Goal: Navigation & Orientation: Find specific page/section

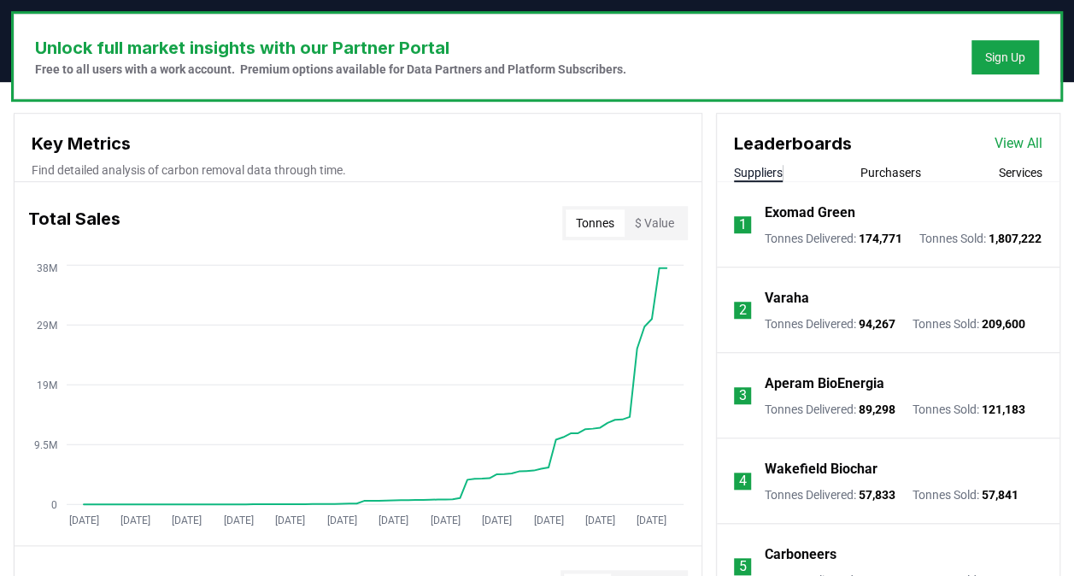
scroll to position [579, 0]
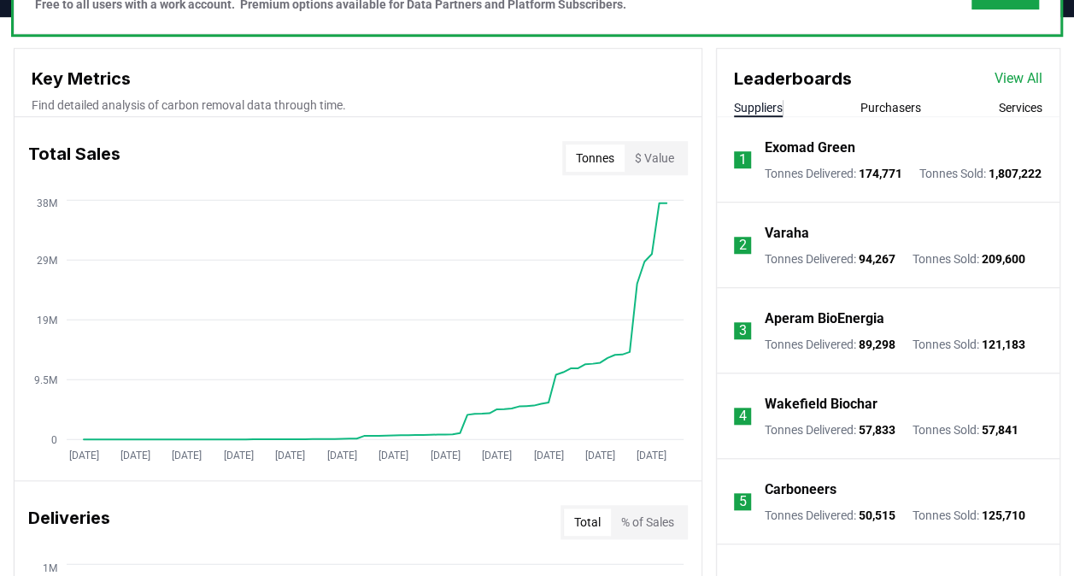
click at [1024, 77] on link "View All" at bounding box center [1019, 78] width 48 height 21
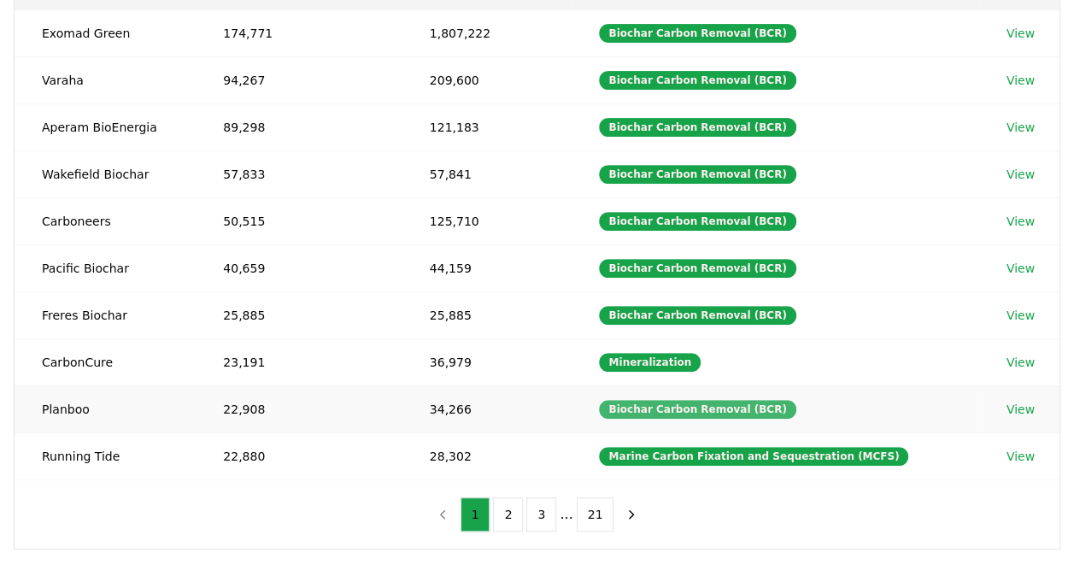
scroll to position [267, 0]
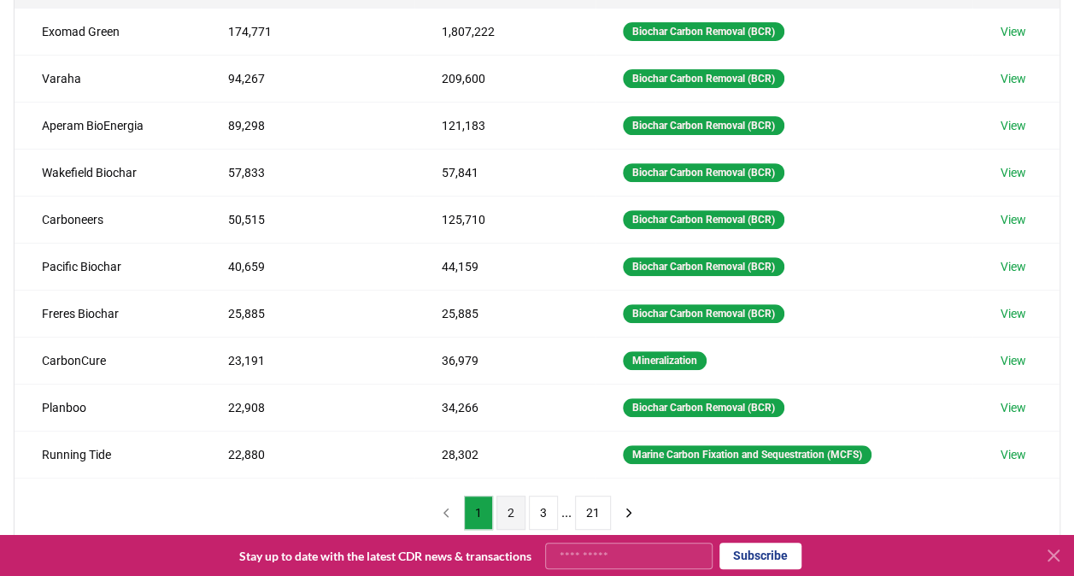
click at [509, 508] on button "2" at bounding box center [511, 513] width 29 height 34
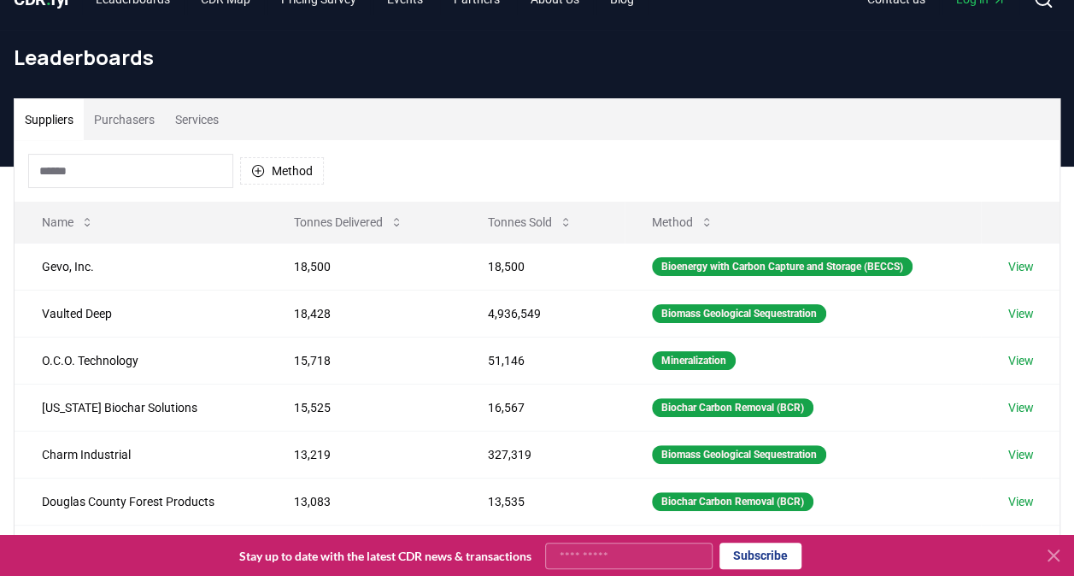
scroll to position [31, 0]
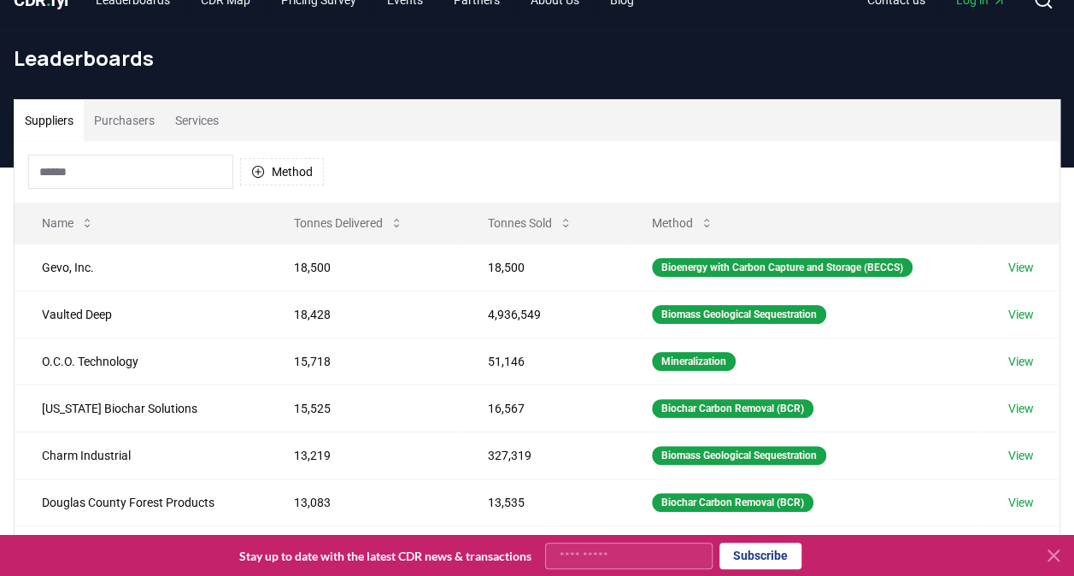
click at [1053, 544] on button at bounding box center [1053, 555] width 27 height 27
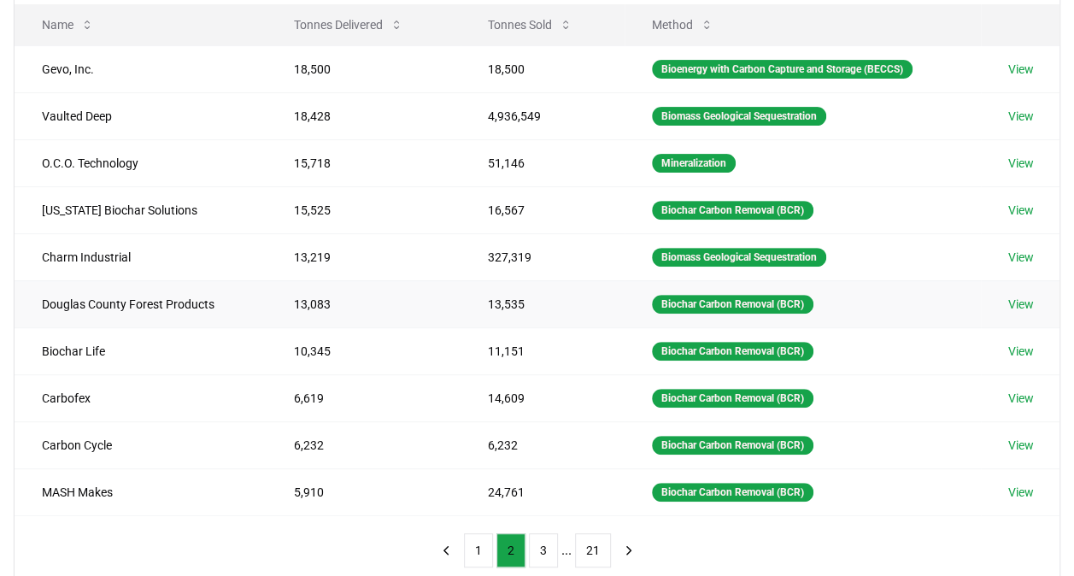
scroll to position [228, 0]
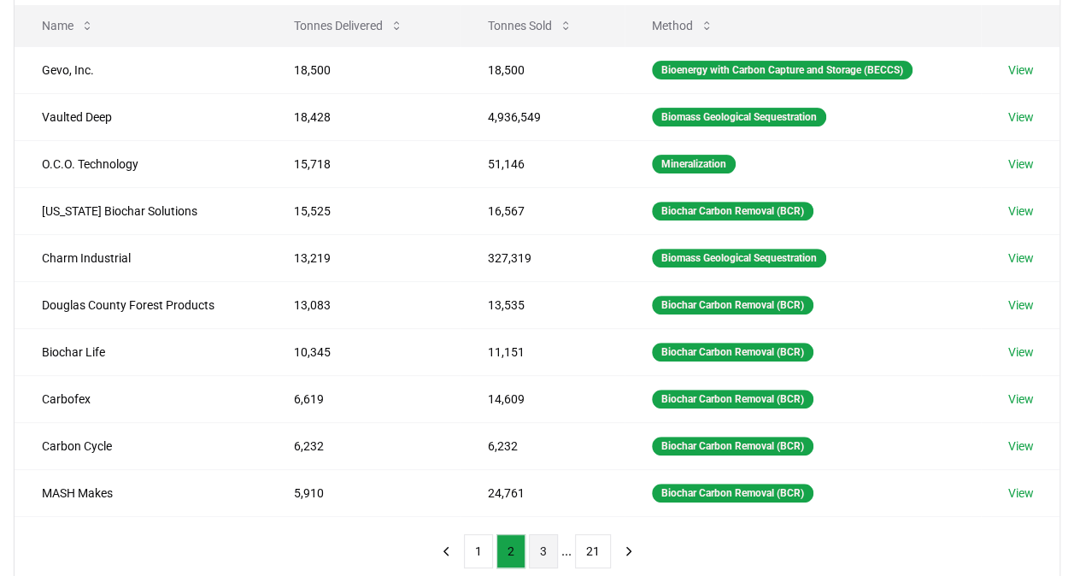
click at [556, 540] on button "3" at bounding box center [543, 551] width 29 height 34
